Goal: Communication & Community: Share content

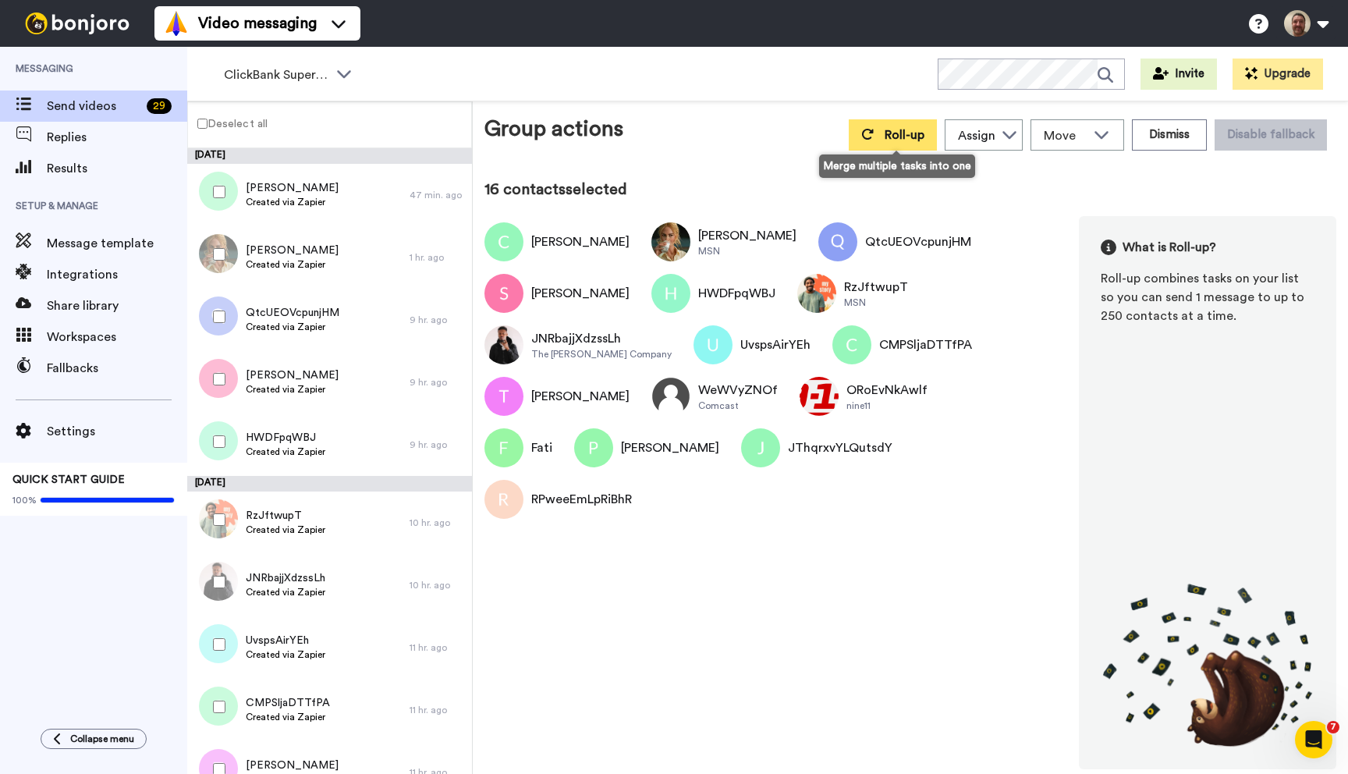
click at [882, 124] on button "Roll-up" at bounding box center [892, 134] width 88 height 31
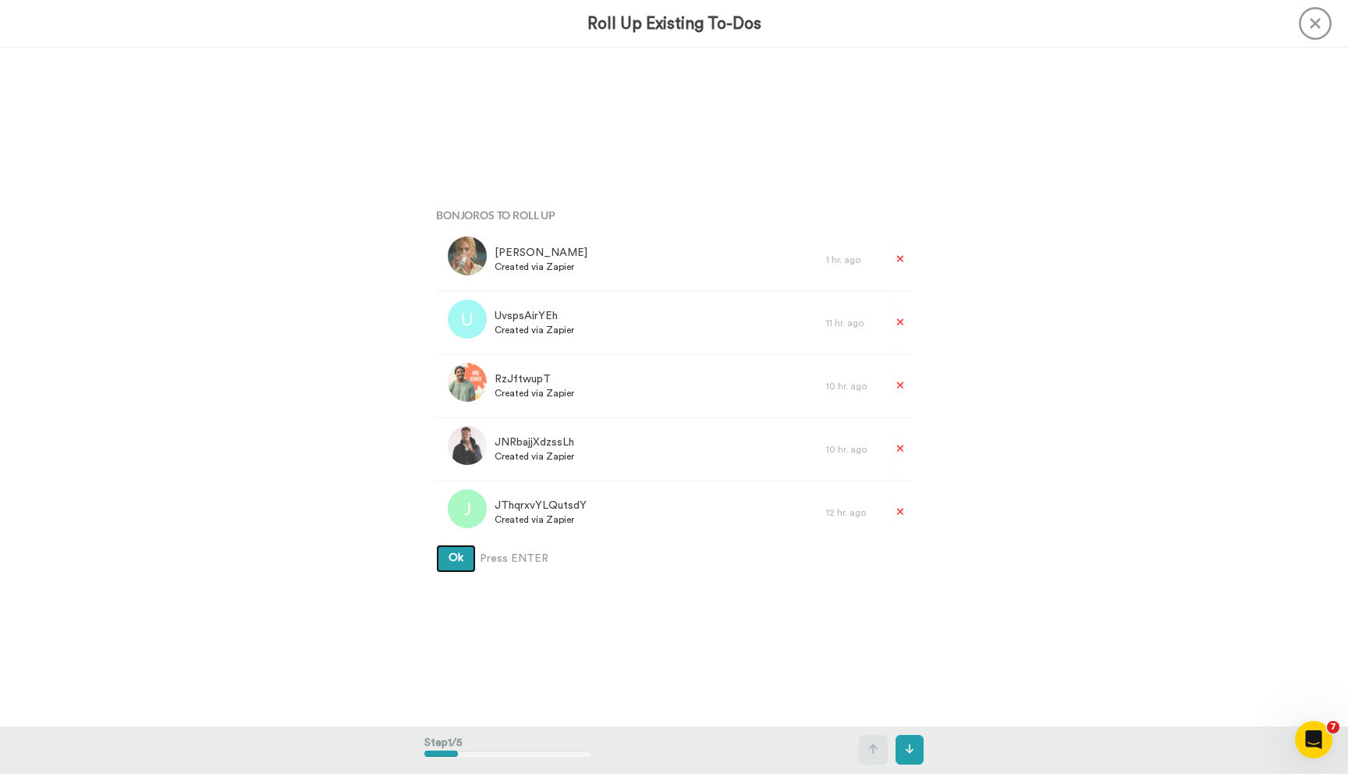
click at [436, 544] on button "Ok" at bounding box center [456, 558] width 40 height 28
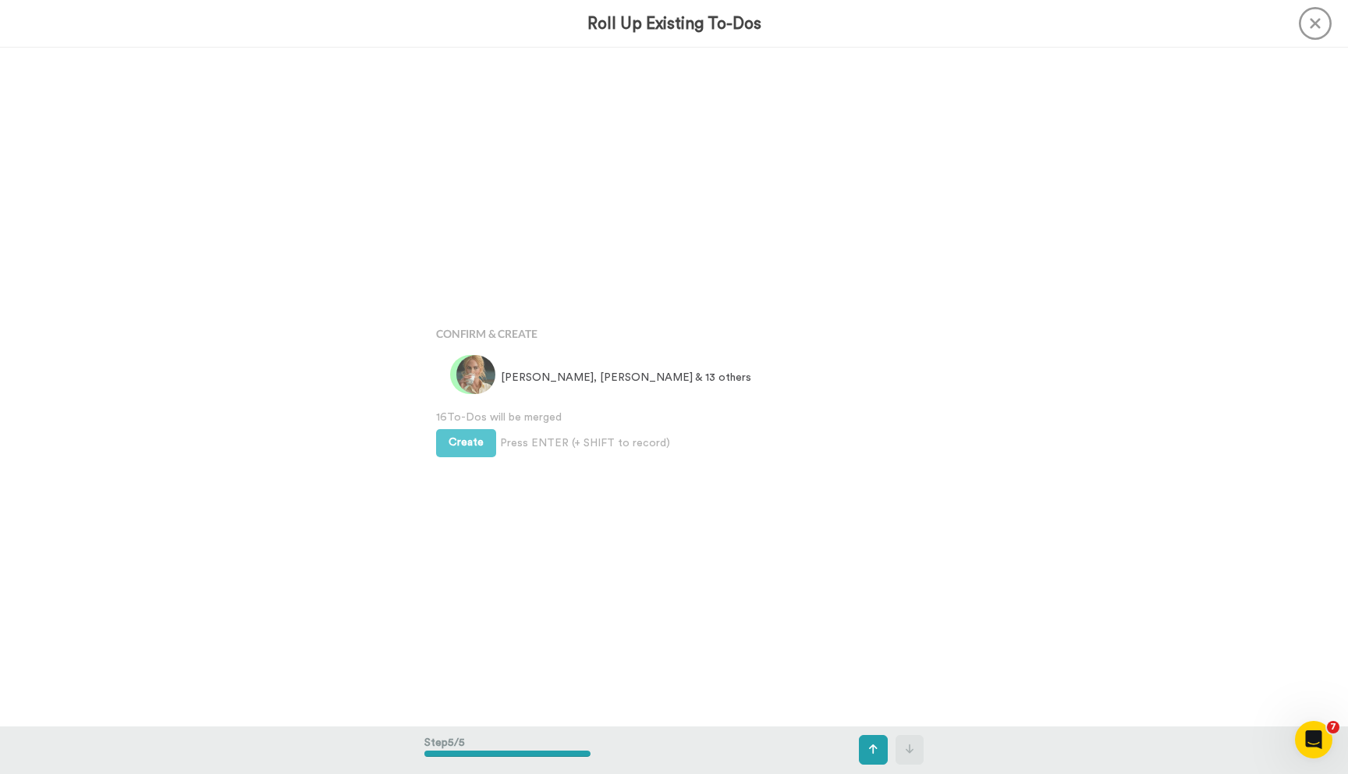
scroll to position [2712, 0]
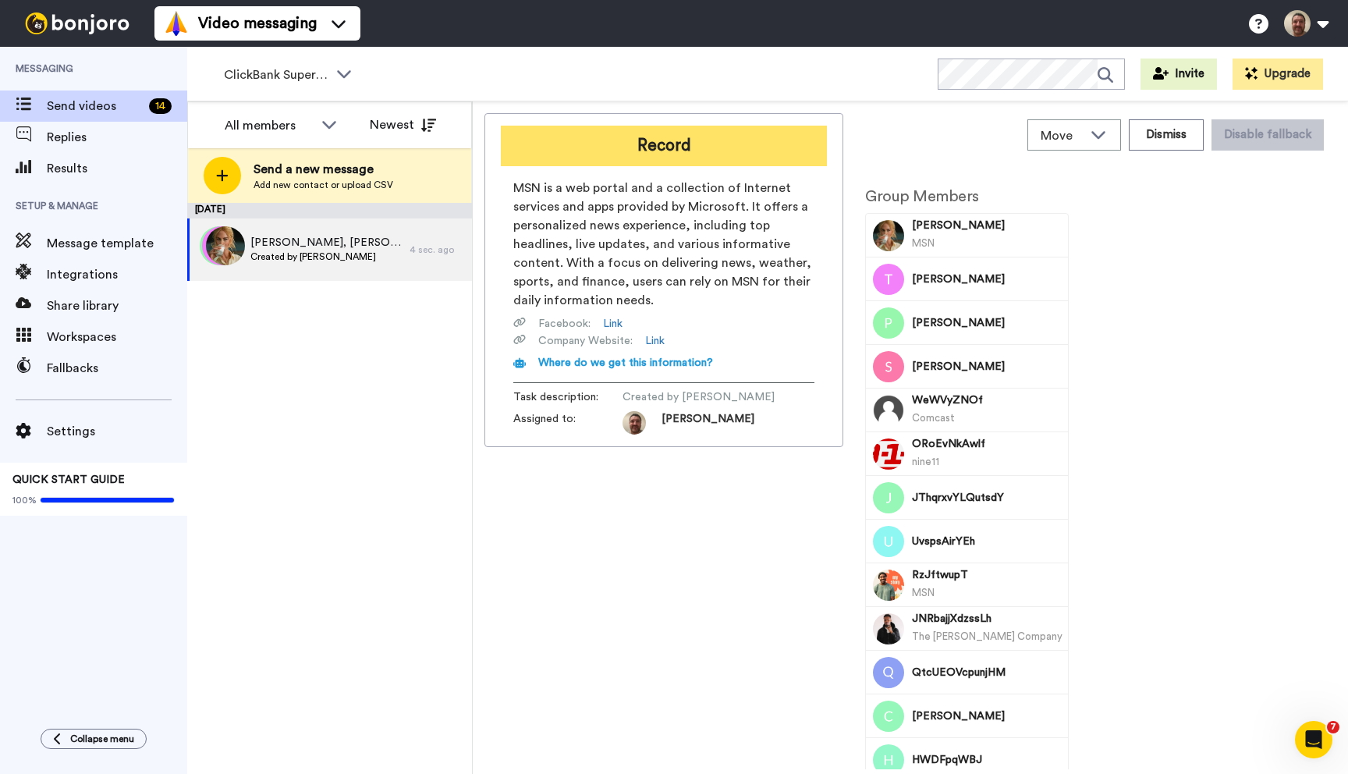
click at [721, 159] on button "Record" at bounding box center [664, 146] width 326 height 41
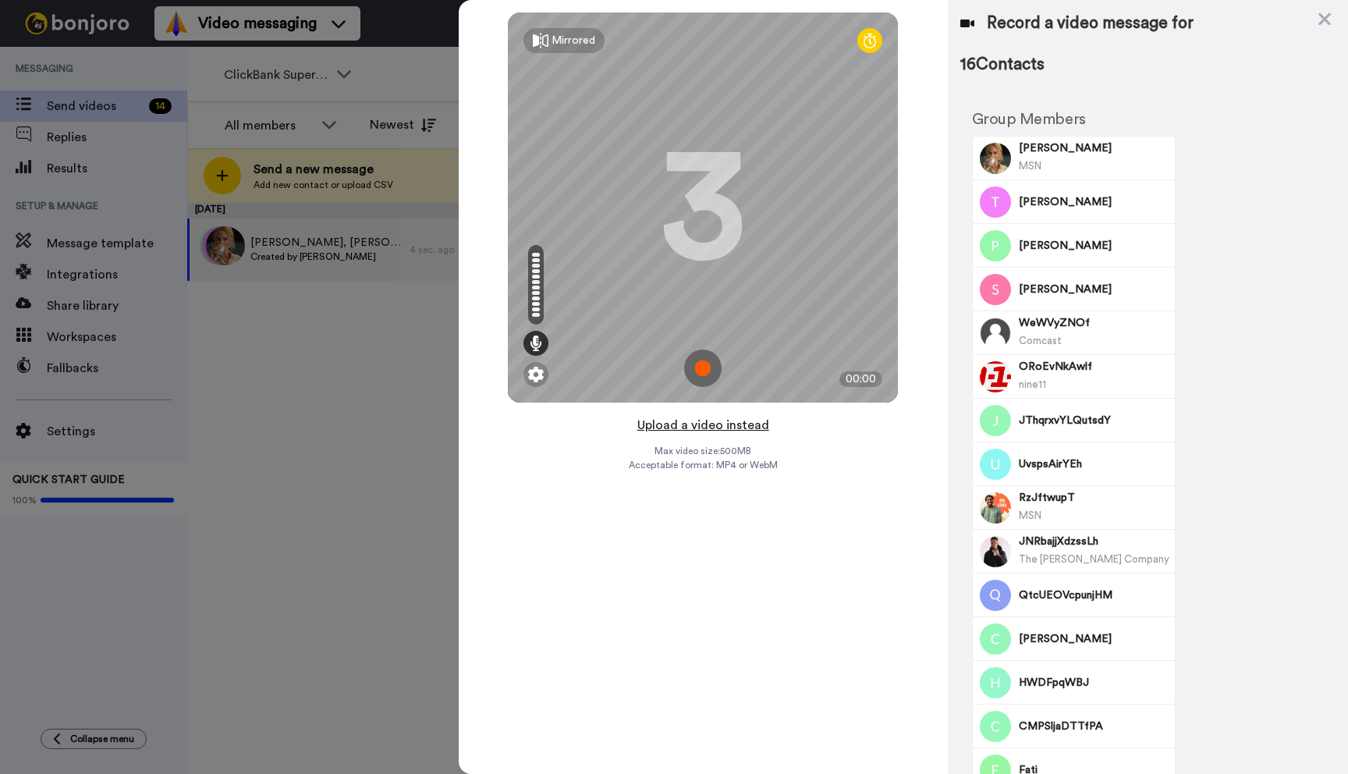
click at [698, 423] on button "Upload a video instead" at bounding box center [702, 425] width 141 height 20
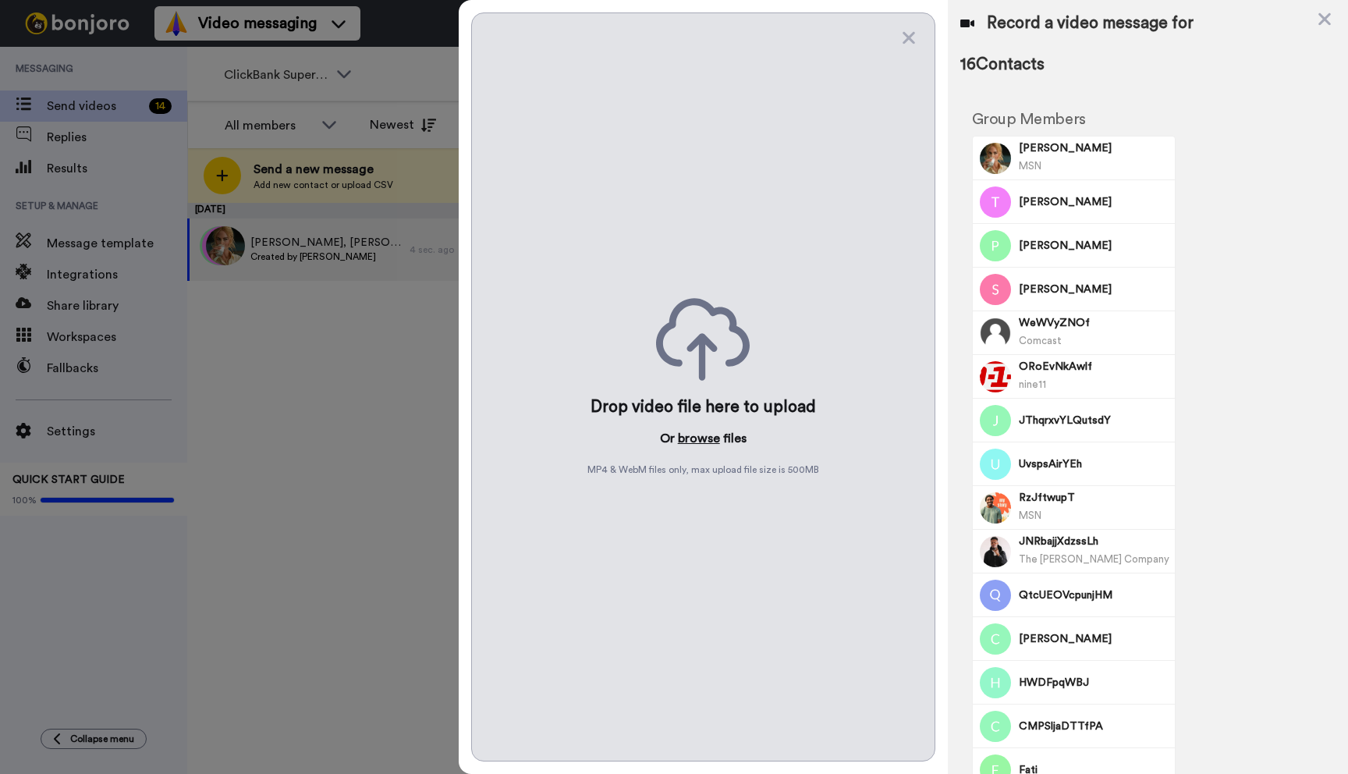
click at [697, 445] on button "browse" at bounding box center [699, 438] width 42 height 19
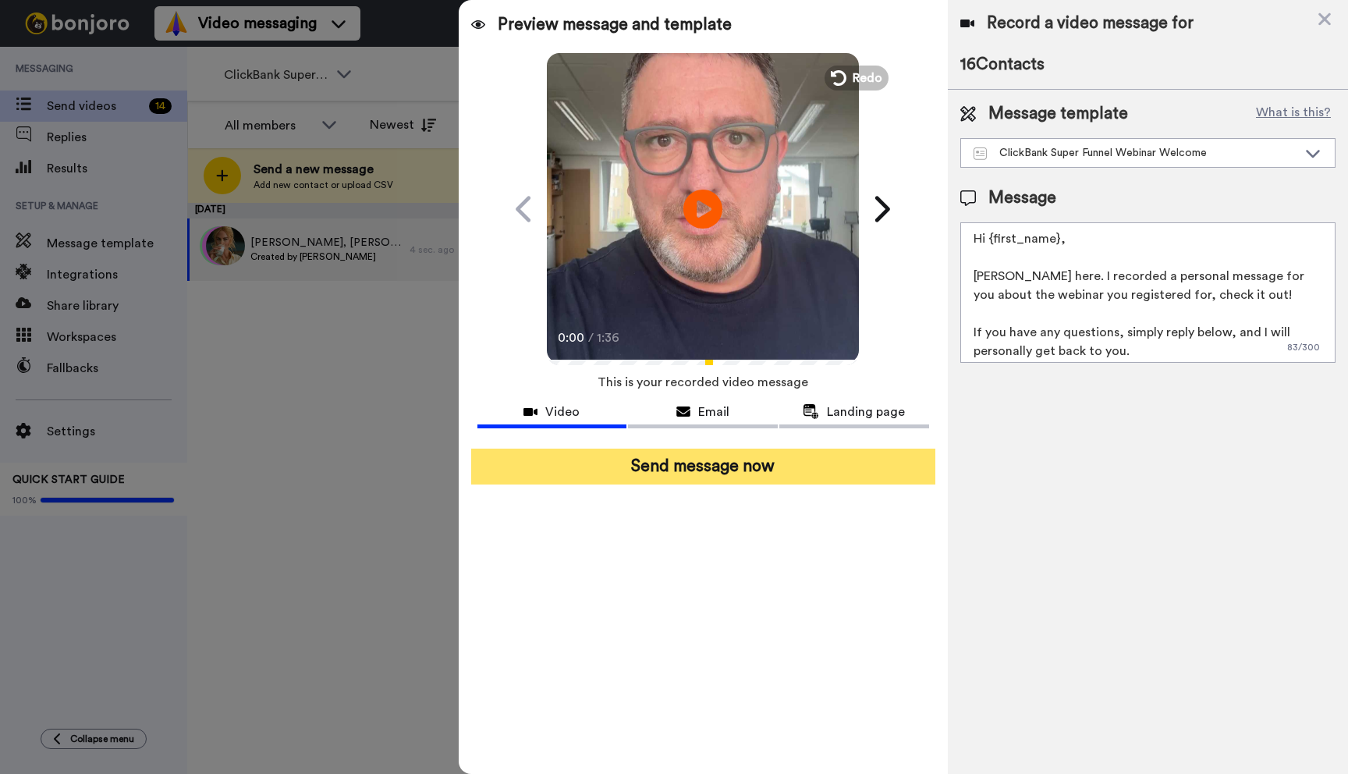
click at [718, 469] on button "Send message now" at bounding box center [703, 466] width 464 height 36
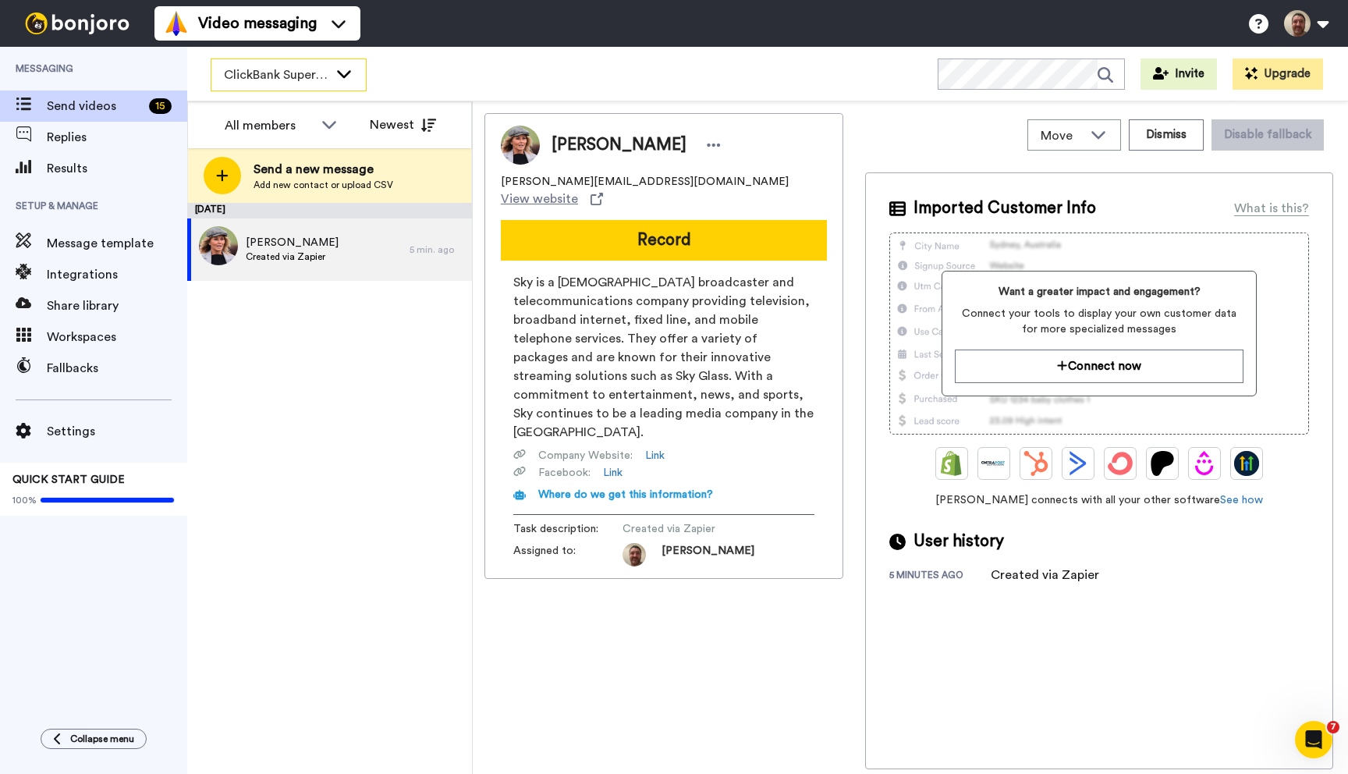
click at [333, 77] on div "ClickBank Super Funnel Webinar Registrants" at bounding box center [288, 74] width 154 height 31
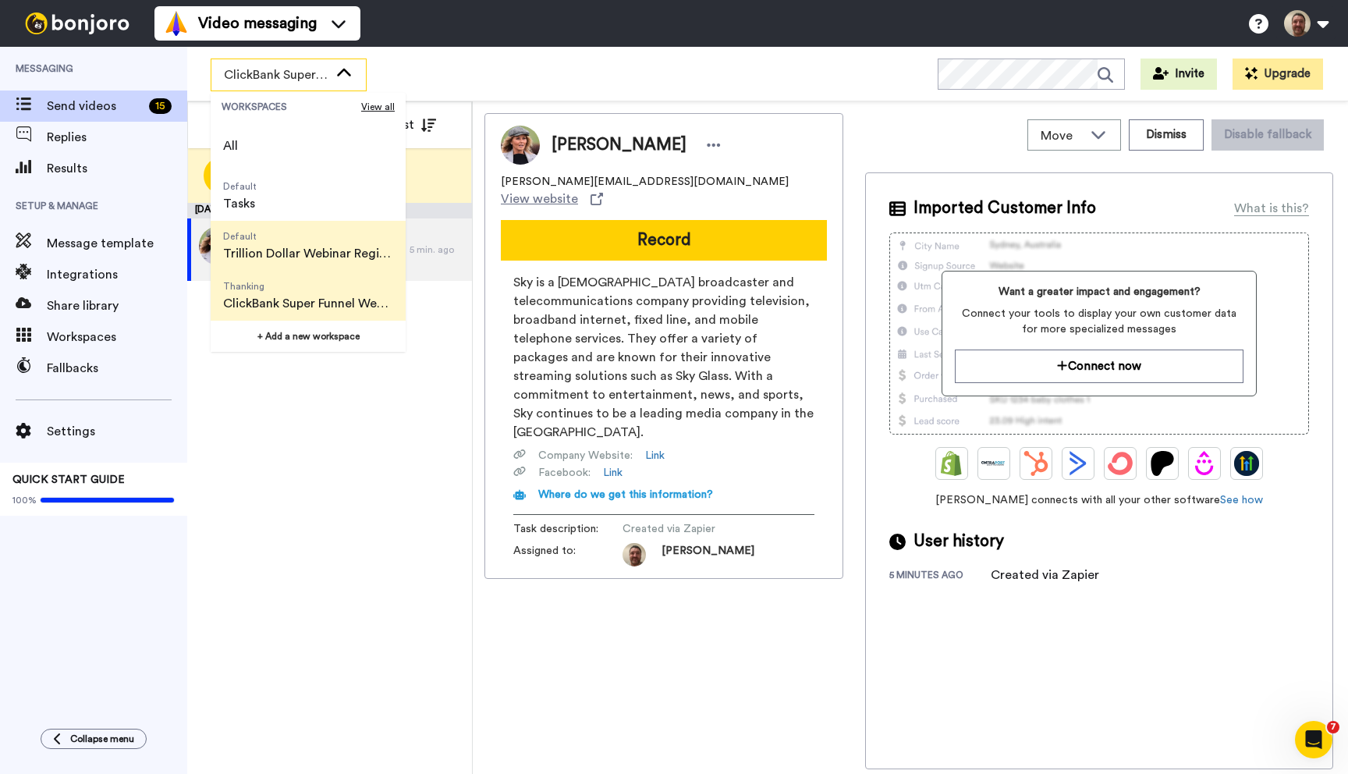
scroll to position [100, 0]
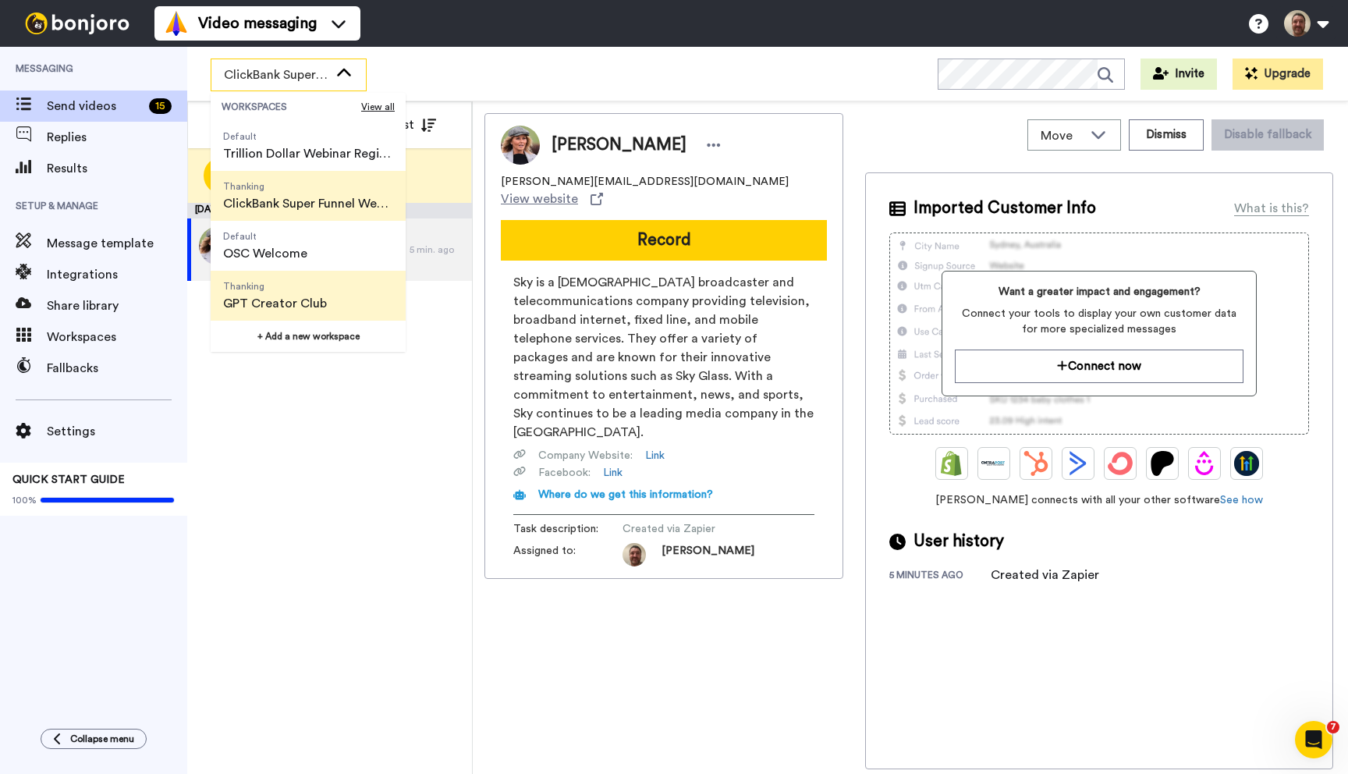
click at [282, 285] on span "Thanking" at bounding box center [275, 286] width 104 height 12
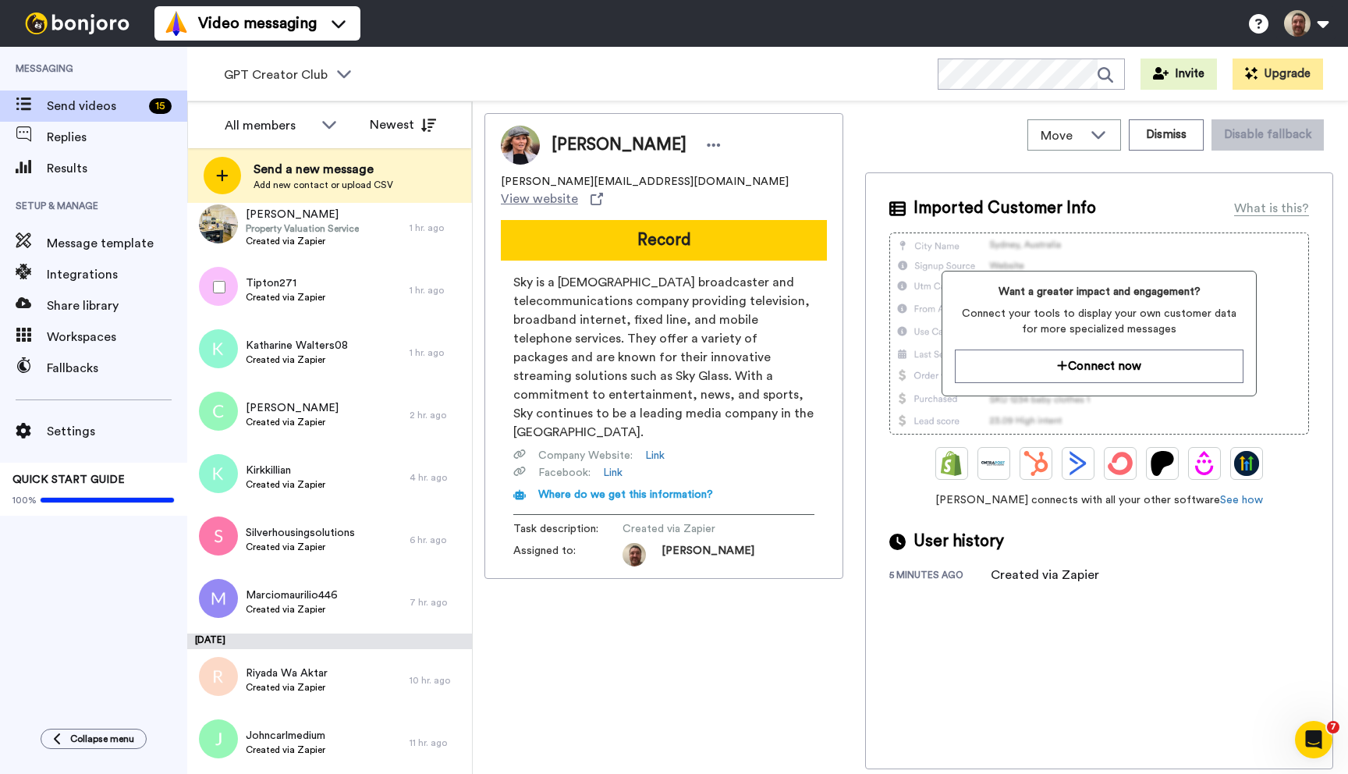
scroll to position [0, 0]
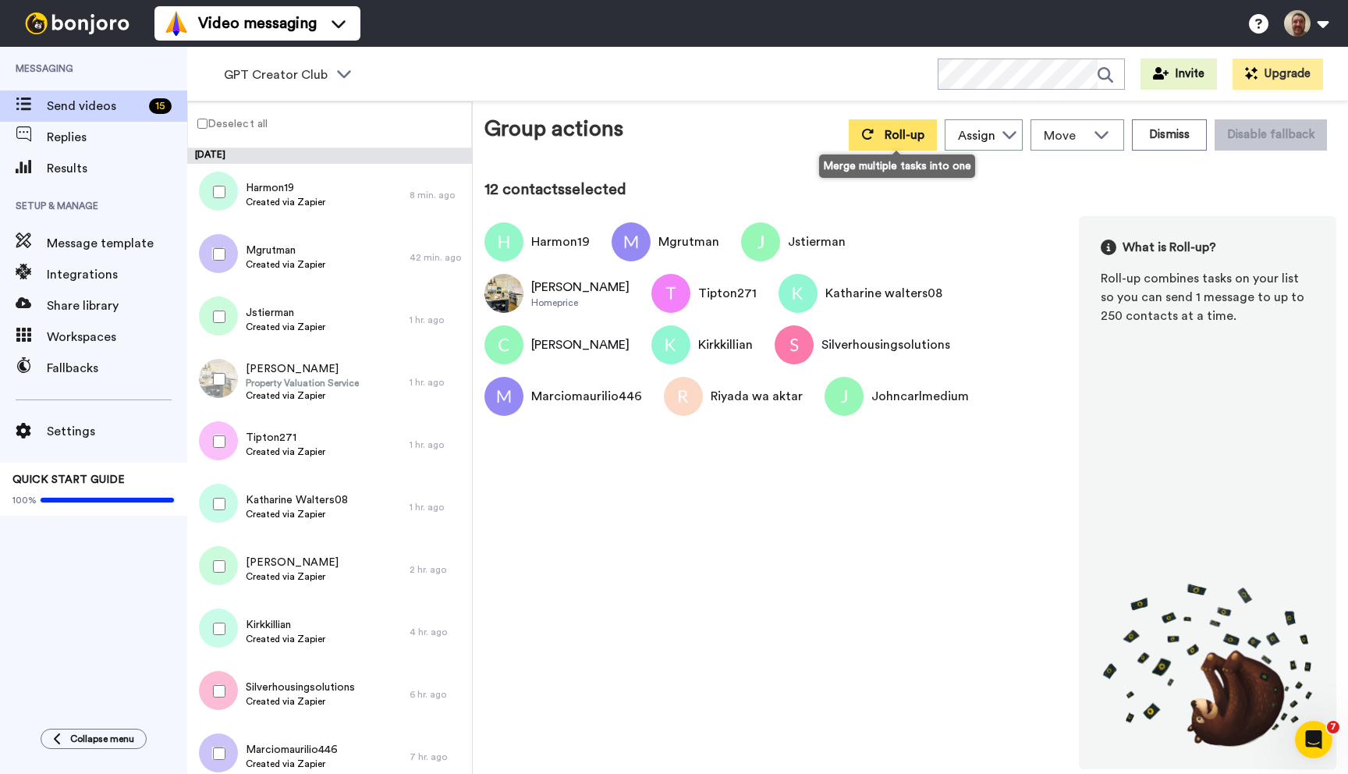
click at [893, 132] on span "Roll-up" at bounding box center [904, 135] width 40 height 12
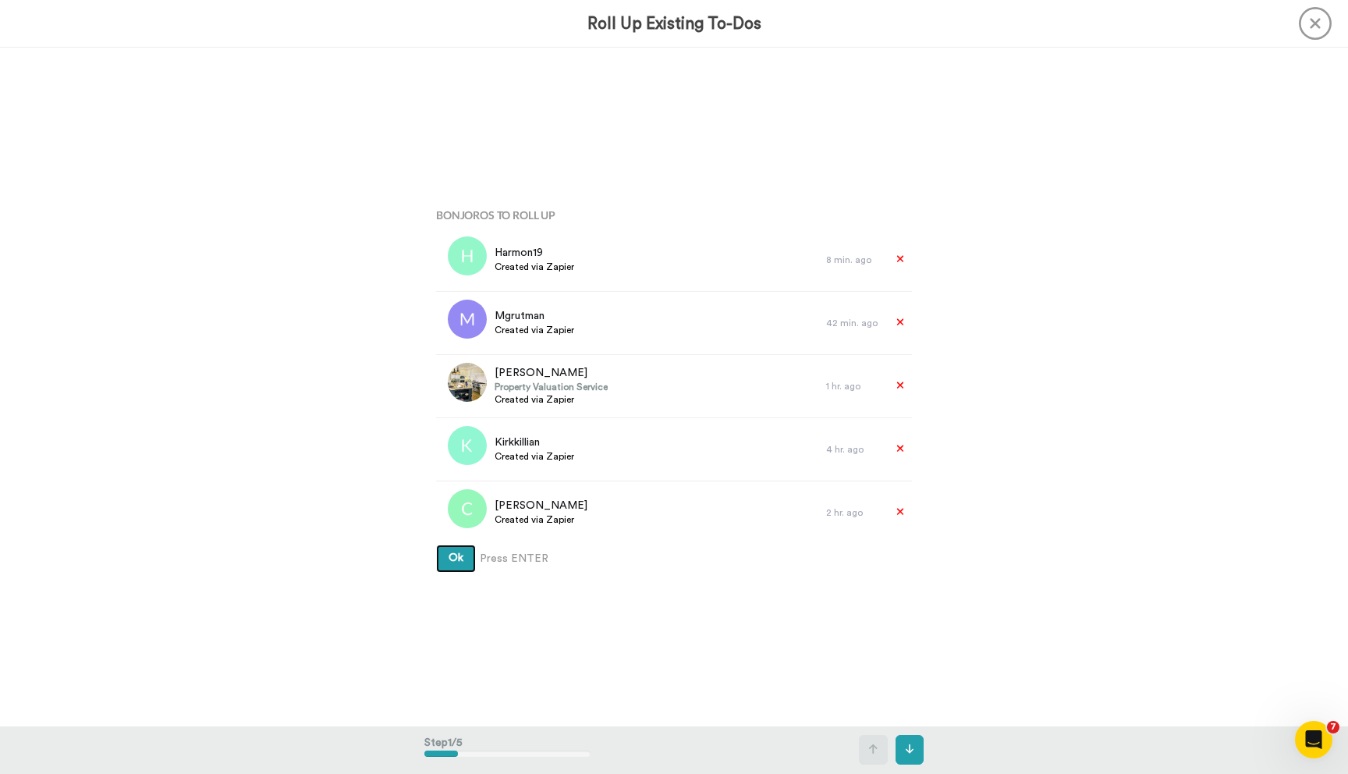
click at [436, 544] on button "Ok" at bounding box center [456, 558] width 40 height 28
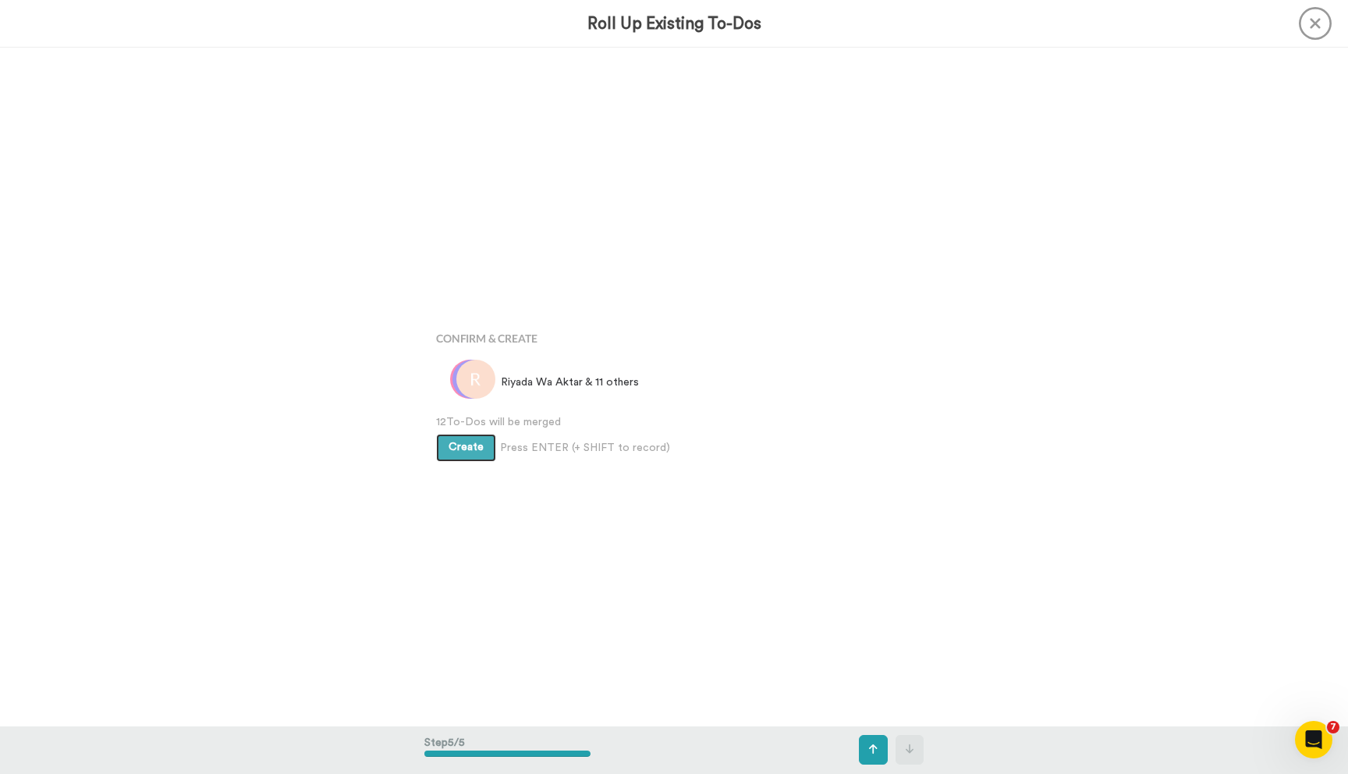
scroll to position [2712, 0]
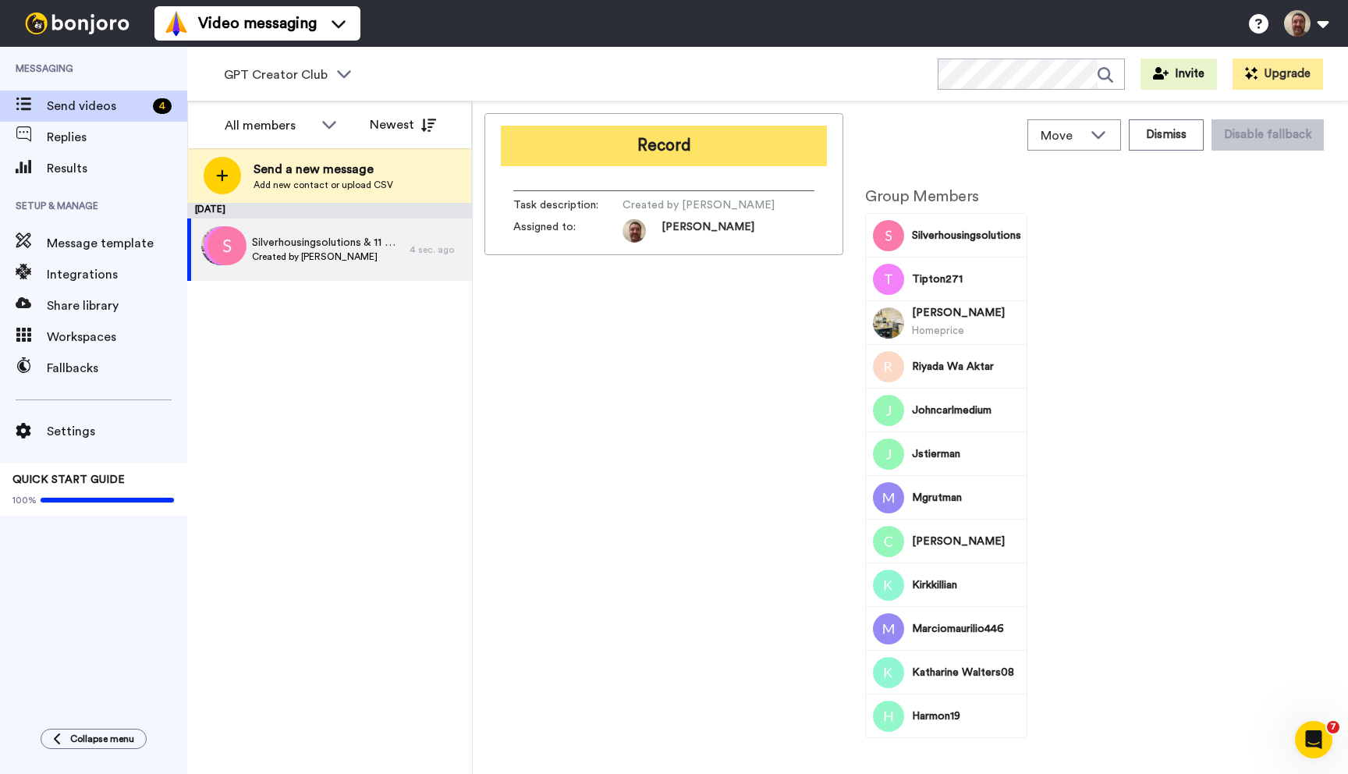
click at [703, 156] on button "Record" at bounding box center [664, 146] width 326 height 41
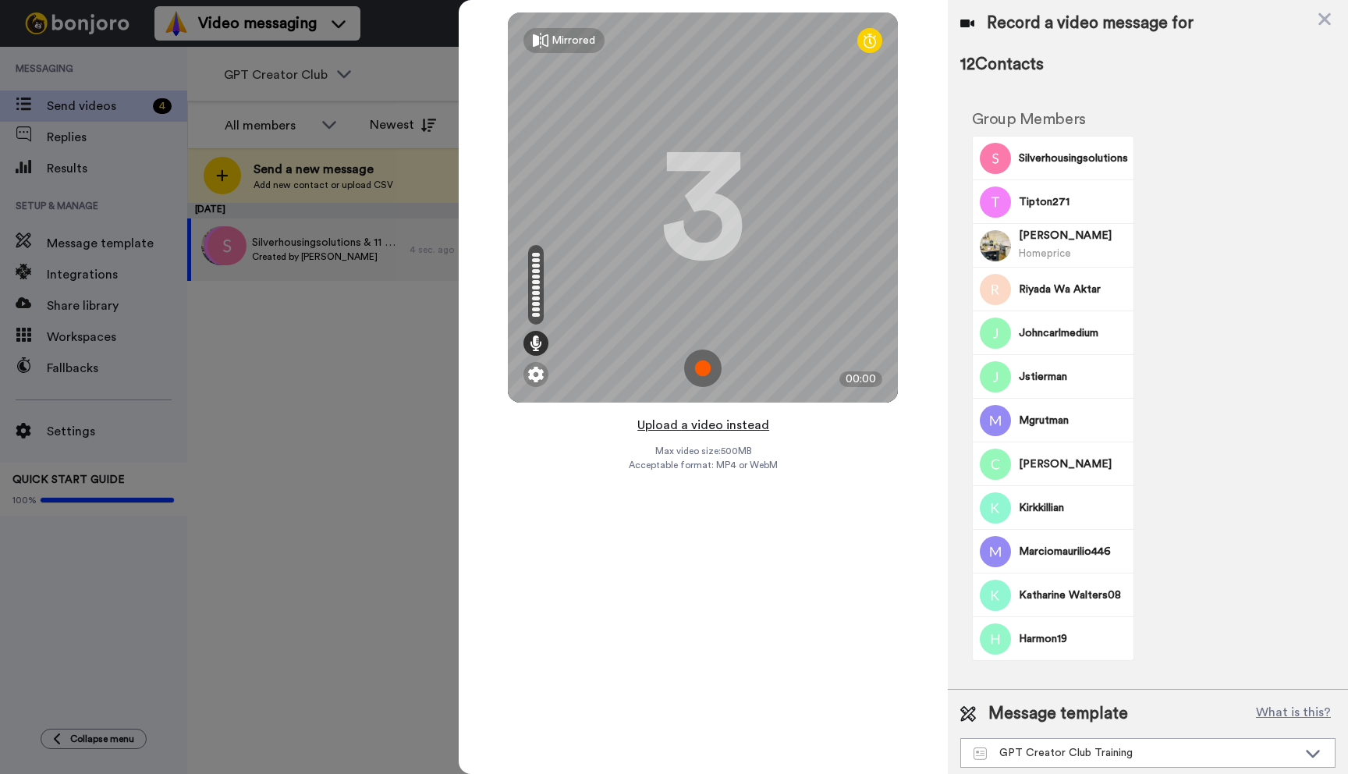
click at [703, 427] on button "Upload a video instead" at bounding box center [702, 425] width 141 height 20
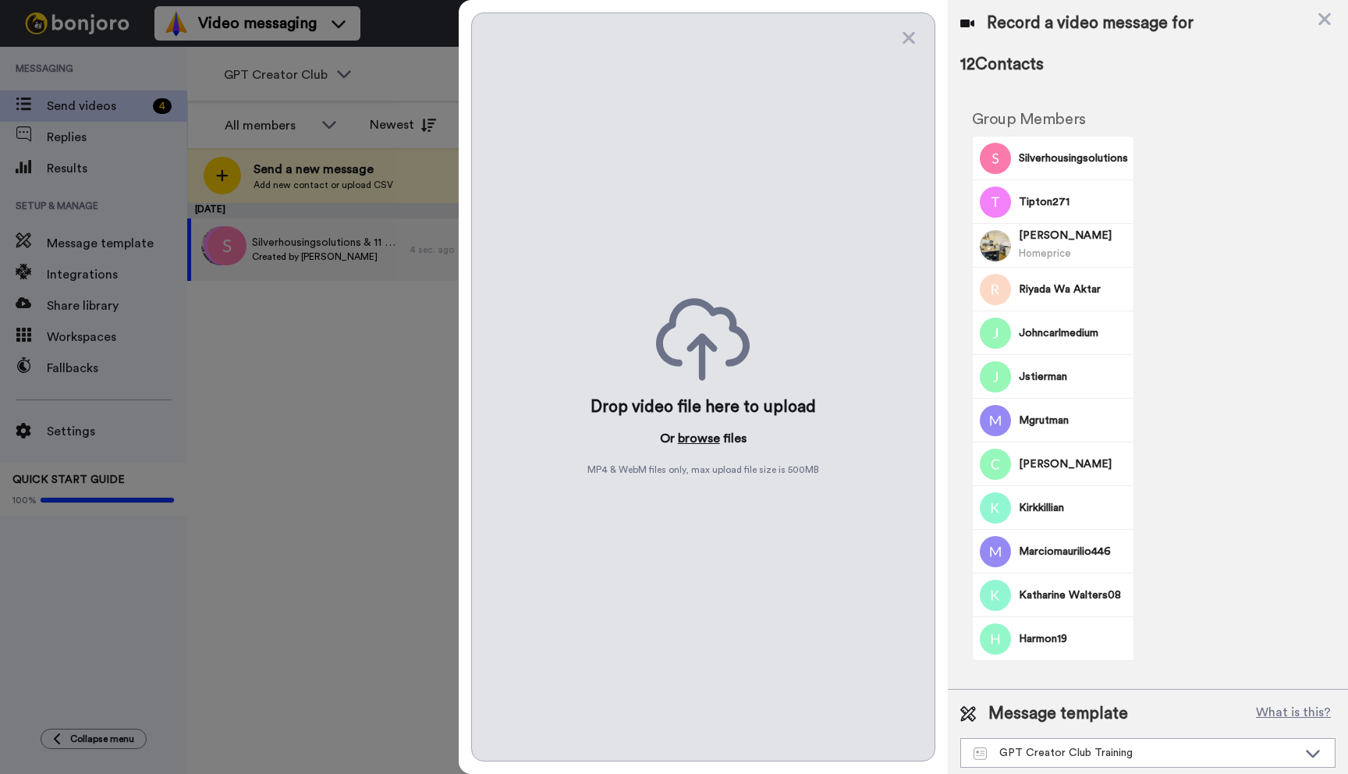
click at [691, 438] on button "browse" at bounding box center [699, 438] width 42 height 19
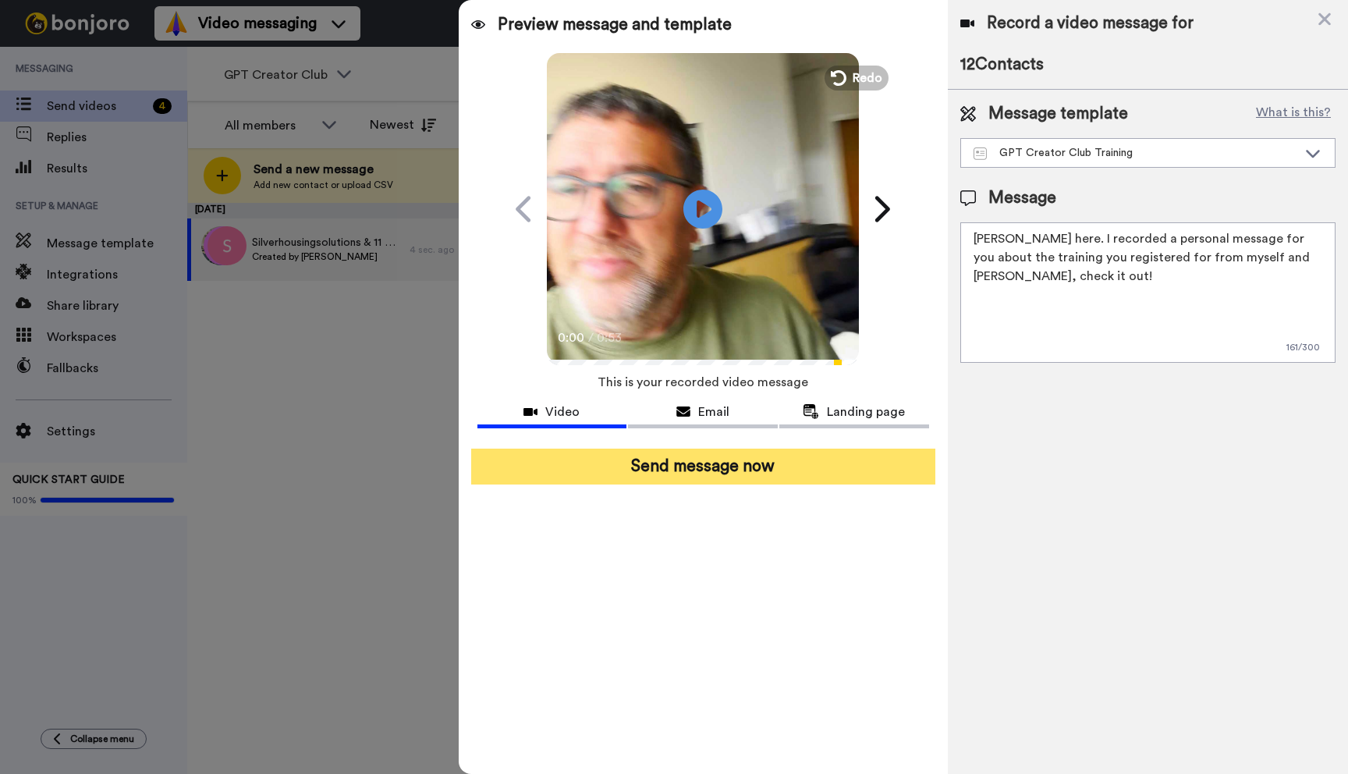
click at [755, 476] on button "Send message now" at bounding box center [703, 466] width 464 height 36
